Goal: Task Accomplishment & Management: Complete application form

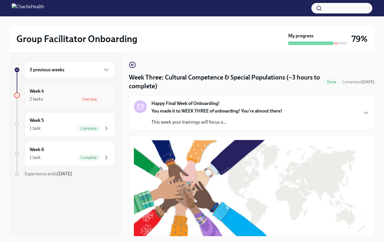
click at [66, 97] on div "2 tasks Overdue" at bounding box center [70, 99] width 80 height 7
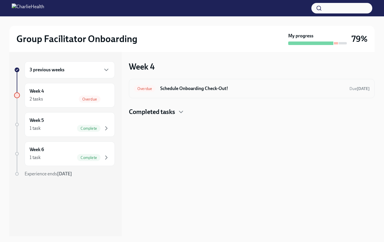
click at [204, 90] on h6 "Schedule Onboarding Check-Out!" at bounding box center [252, 89] width 184 height 6
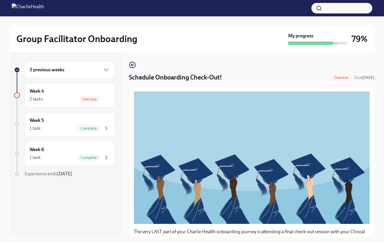
click at [54, 70] on h6 "3 previous weeks" at bounding box center [47, 70] width 35 height 6
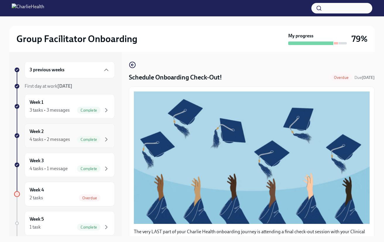
click at [48, 138] on div "4 tasks • 2 messages" at bounding box center [50, 139] width 40 height 6
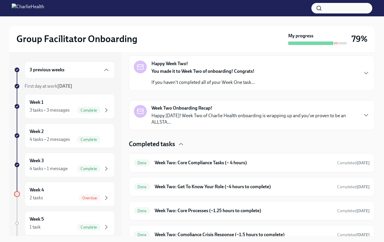
scroll to position [101, 0]
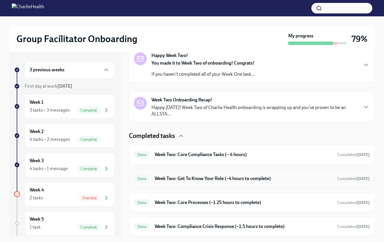
click at [210, 179] on h6 "Week Two: Get To Know Your Role (~4 hours to complete)" at bounding box center [244, 179] width 178 height 6
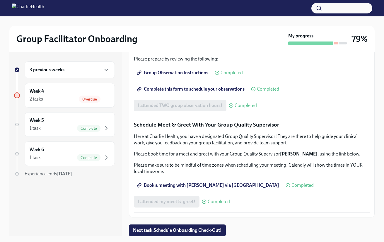
scroll to position [461, 0]
click at [194, 92] on span "Complete this form to schedule your observations" at bounding box center [191, 89] width 107 height 6
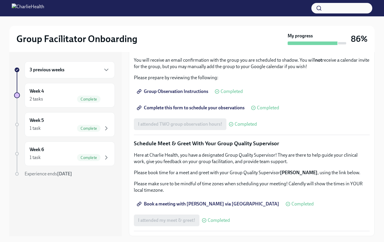
scroll to position [481, 0]
click at [50, 155] on div "1 task Complete" at bounding box center [70, 157] width 80 height 7
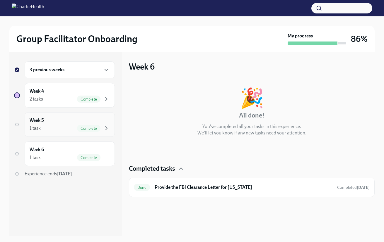
click at [51, 131] on div "1 task Complete" at bounding box center [70, 128] width 80 height 7
click at [48, 100] on div "2 tasks Complete" at bounding box center [70, 99] width 80 height 7
click at [43, 74] on div "3 previous weeks" at bounding box center [70, 69] width 90 height 17
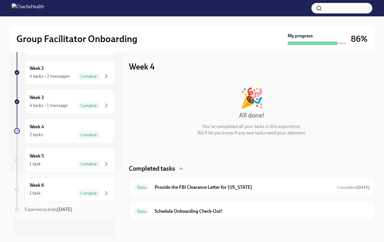
click at [196, 75] on div "Week 4 🎉 All done! You've completed all your tasks in this experience. We'll le…" at bounding box center [252, 141] width 246 height 160
